Goal: Task Accomplishment & Management: Manage account settings

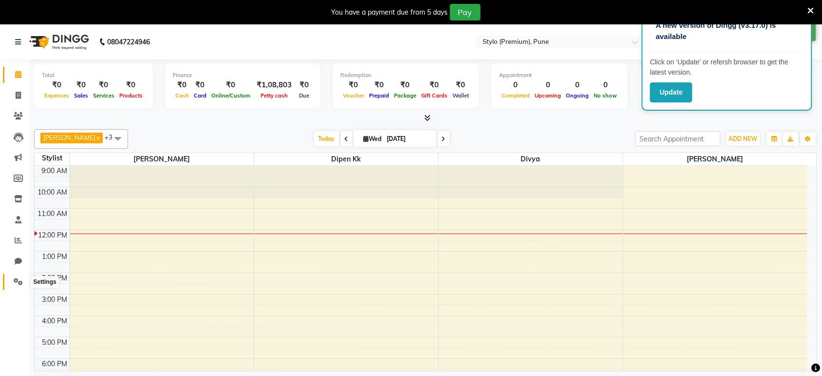
click at [16, 281] on icon at bounding box center [18, 281] width 9 height 7
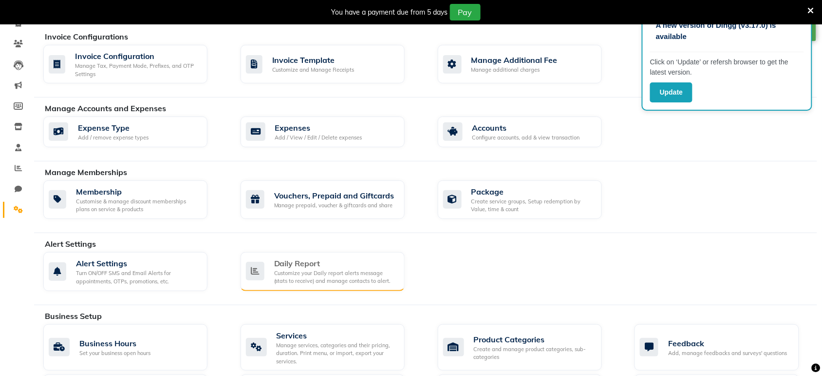
scroll to position [80, 0]
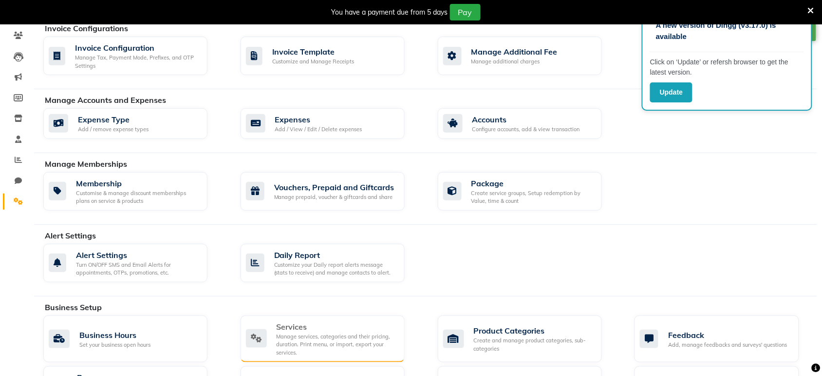
click at [287, 325] on div "Services" at bounding box center [337, 327] width 120 height 12
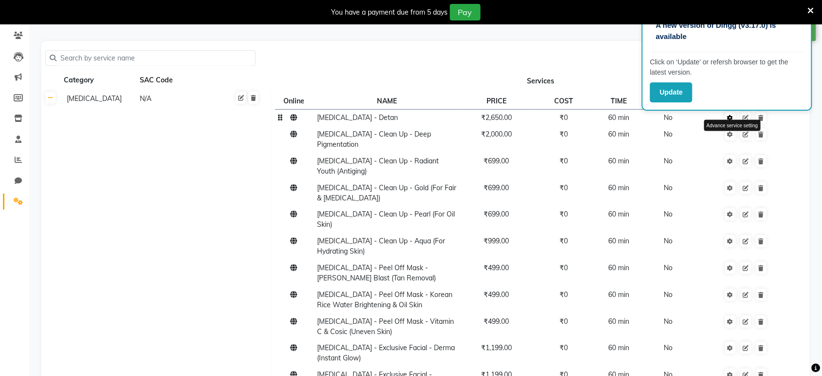
click at [732, 118] on icon at bounding box center [731, 118] width 6 height 6
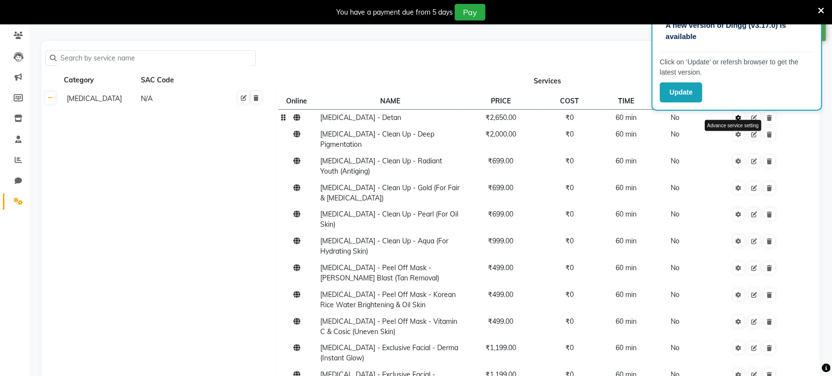
select select "1: 106446"
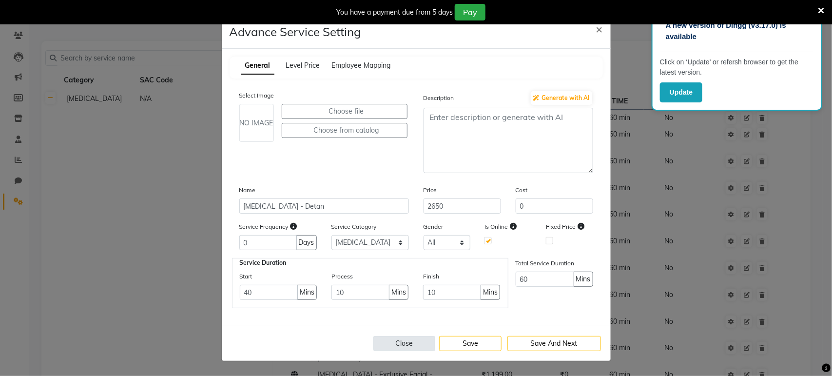
click at [410, 339] on button "Close" at bounding box center [404, 343] width 62 height 15
